Goal: Communication & Community: Answer question/provide support

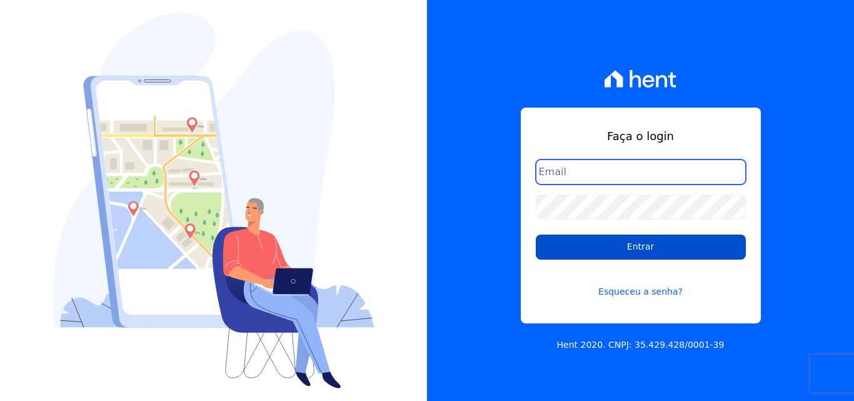
type input "[EMAIL_ADDRESS][DOMAIN_NAME]"
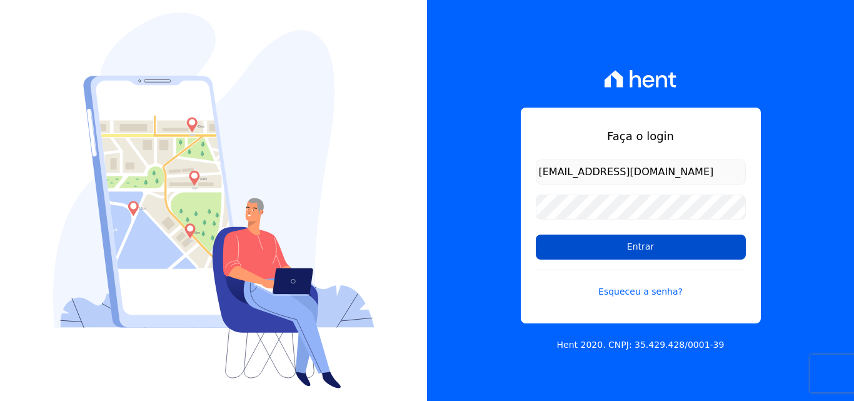
click at [592, 247] on input "Entrar" at bounding box center [641, 246] width 210 height 25
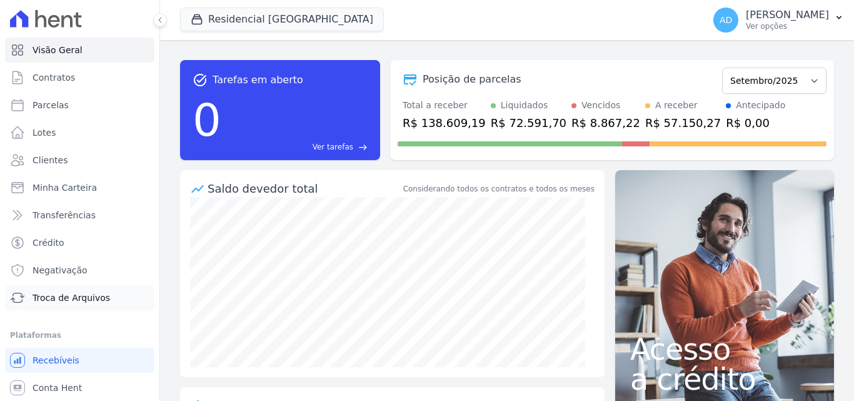
click at [104, 302] on link "Troca de Arquivos" at bounding box center [79, 297] width 149 height 25
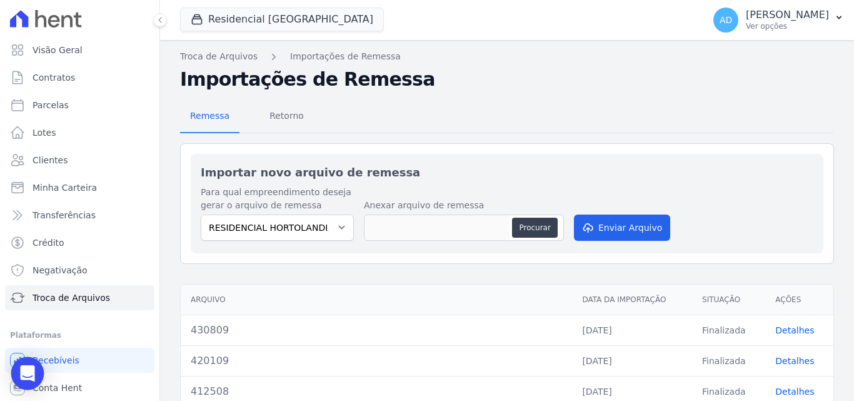
click at [34, 370] on div "Open Intercom Messenger" at bounding box center [27, 373] width 33 height 33
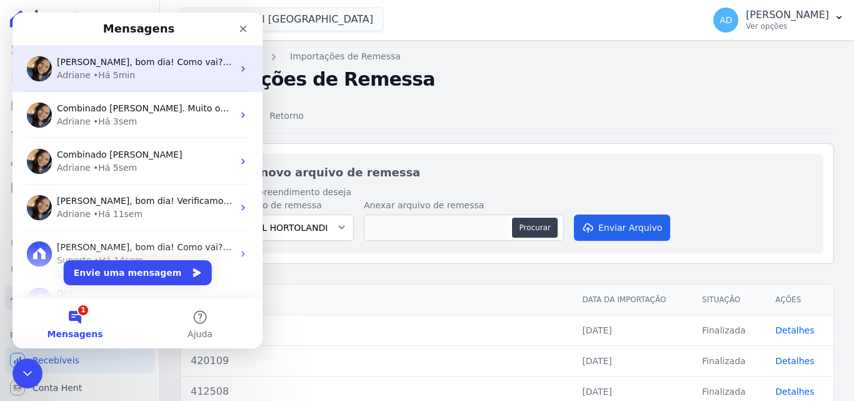
click at [151, 82] on div "[PERSON_NAME], bom dia! Como vai? [PERSON_NAME], passei o caso sobre as mensali…" at bounding box center [138, 69] width 250 height 46
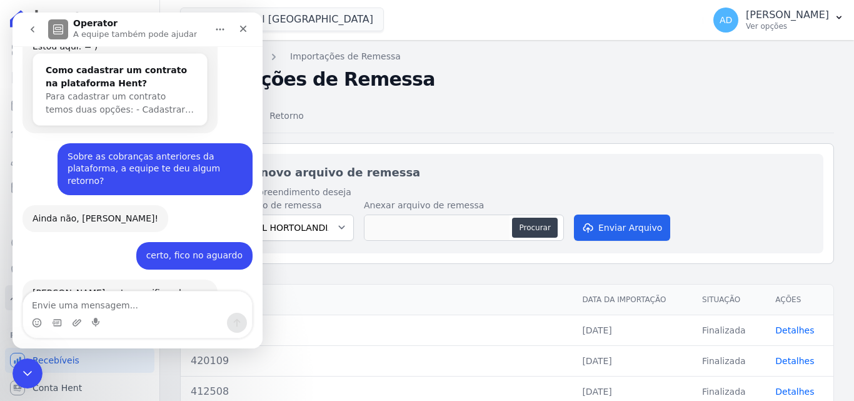
scroll to position [3008, 0]
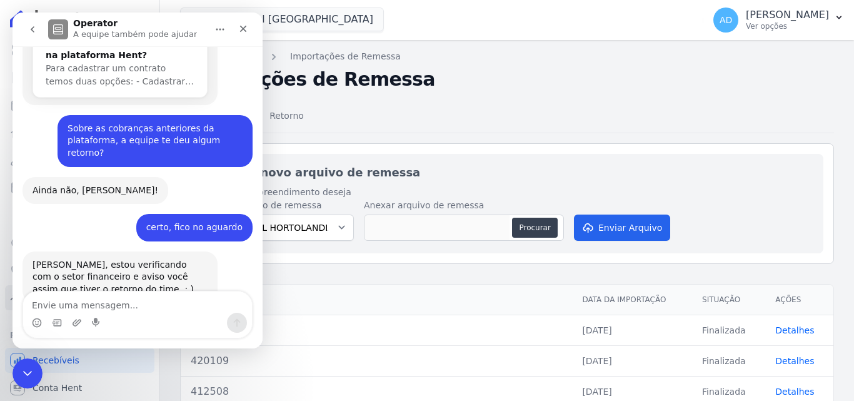
click at [130, 299] on textarea "Envie uma mensagem..." at bounding box center [137, 301] width 229 height 21
type textarea "C"
type textarea "Obrigada Adri, ficarei no aguardo"
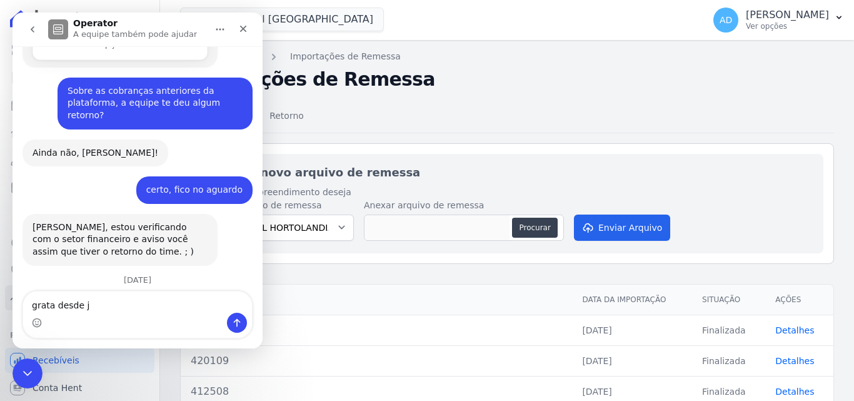
type textarea "grata desde já"
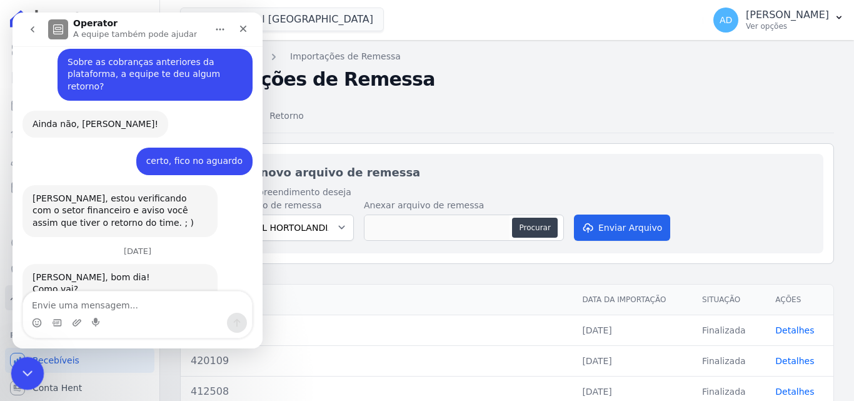
click at [31, 365] on icon "Encerramento do Messenger da Intercom" at bounding box center [25, 371] width 15 height 15
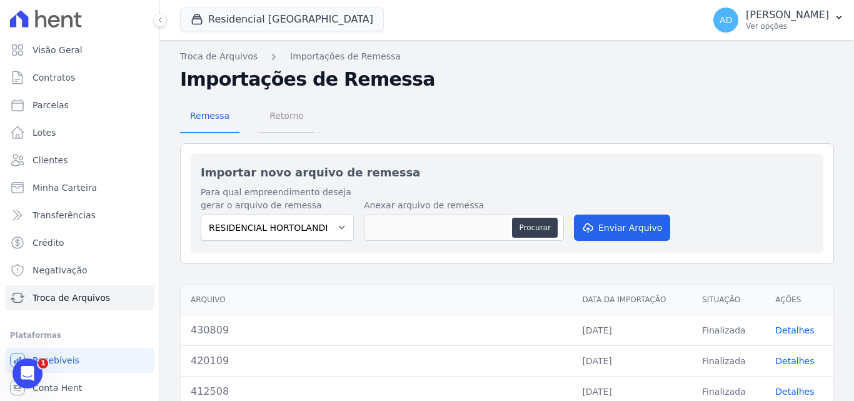
click at [286, 120] on span "Retorno" at bounding box center [286, 115] width 49 height 25
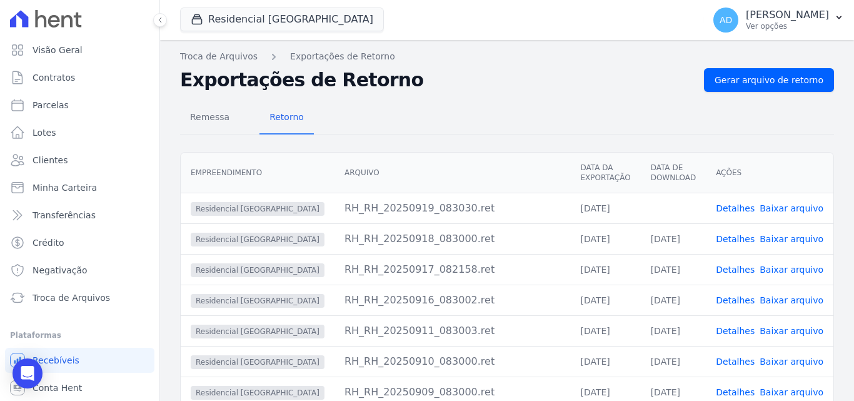
click at [776, 208] on link "Baixar arquivo" at bounding box center [792, 208] width 64 height 10
